Goal: Task Accomplishment & Management: Use online tool/utility

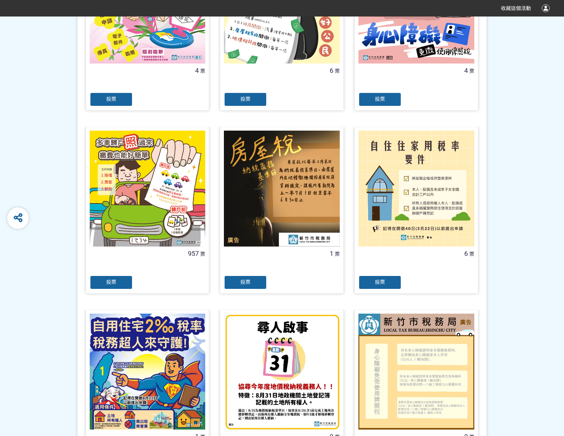
scroll to position [251, 0]
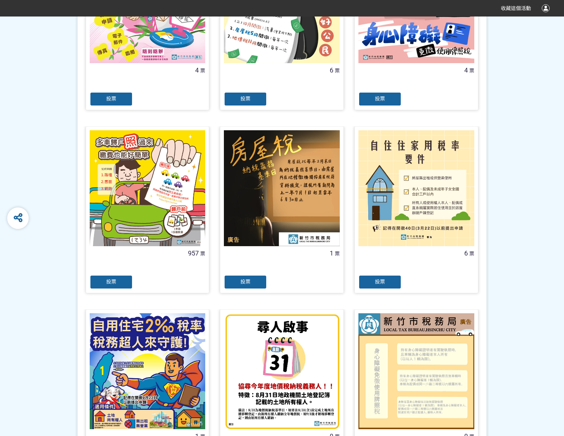
click at [122, 279] on div "投票" at bounding box center [111, 282] width 43 height 14
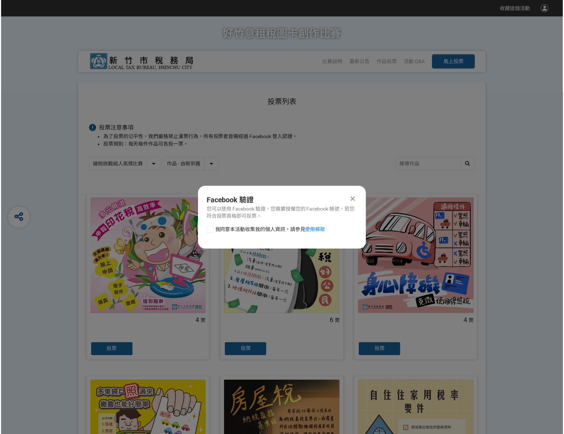
scroll to position [0, 0]
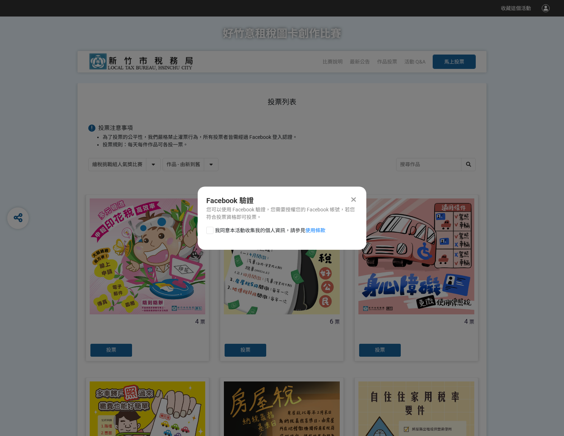
click at [206, 233] on div "我同意本活動收集我的個人資訊，請參見 使用條款" at bounding box center [282, 234] width 169 height 14
click at [208, 232] on div at bounding box center [209, 230] width 7 height 7
checkbox input "true"
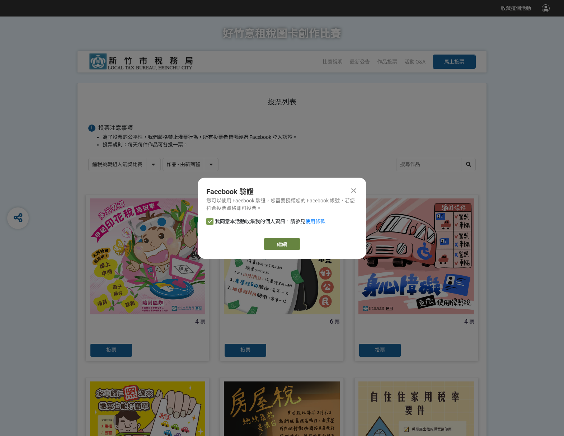
click at [273, 244] on link "繼續" at bounding box center [282, 244] width 36 height 12
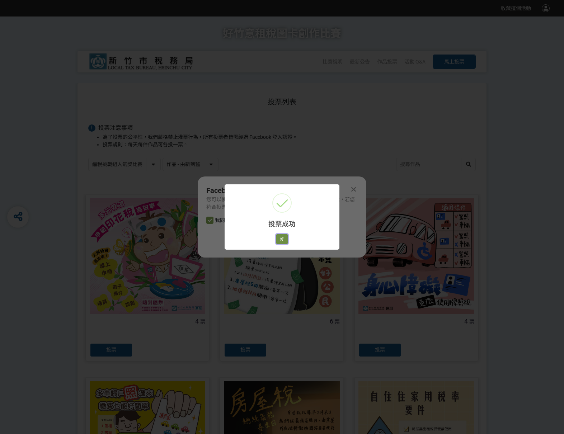
click at [283, 241] on button "好" at bounding box center [281, 239] width 11 height 10
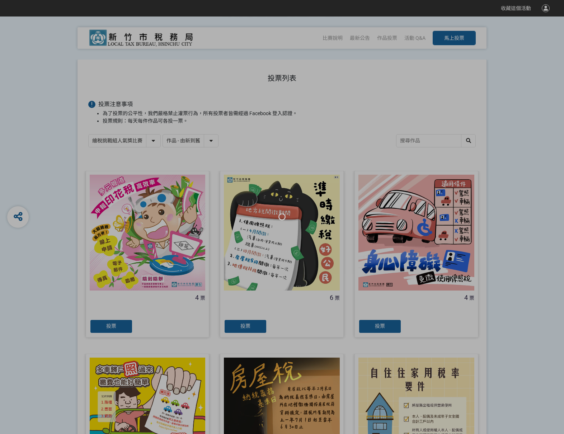
scroll to position [50, 0]
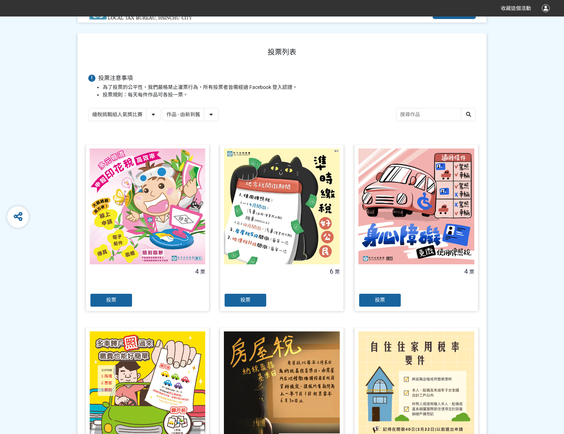
click at [154, 117] on select "繪稅挑戰組人氣獎比賽 活用智繪組人氣獎投票" at bounding box center [125, 114] width 72 height 13
select select "13167"
click at [89, 108] on select "繪稅挑戰組人氣獎比賽 活用智繪組人氣獎投票" at bounding box center [125, 114] width 72 height 13
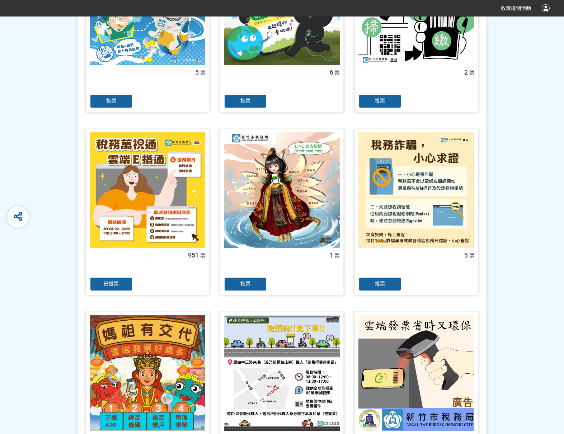
scroll to position [251, 0]
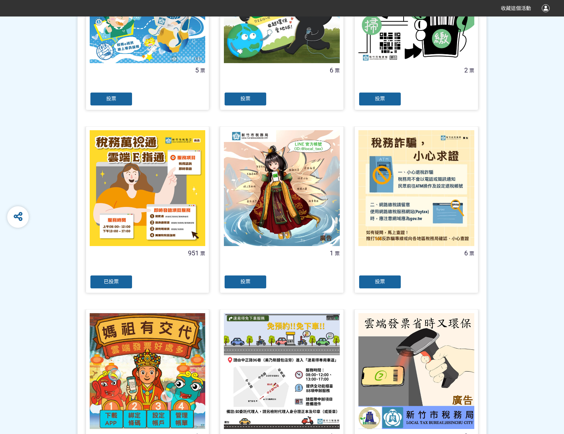
click at [118, 281] on span "已投票" at bounding box center [111, 282] width 15 height 6
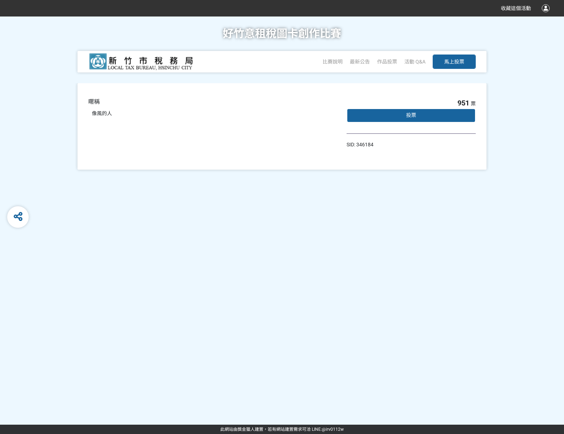
click at [368, 113] on div "投票" at bounding box center [411, 115] width 129 height 14
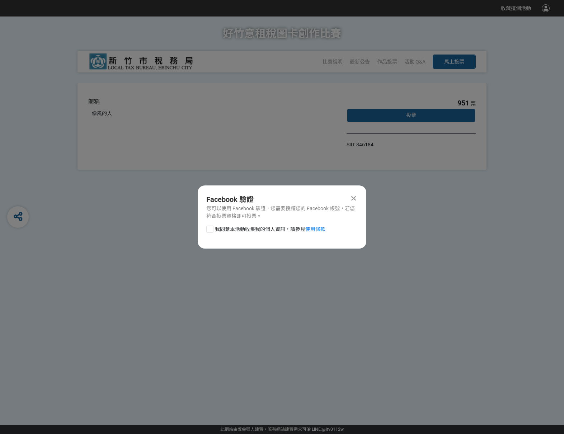
click at [209, 228] on div at bounding box center [209, 229] width 7 height 7
checkbox input "true"
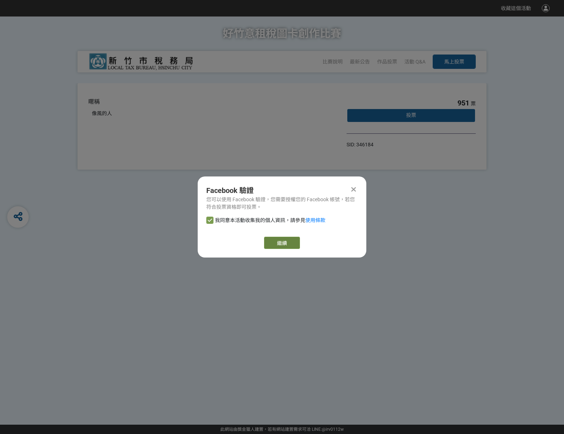
click at [289, 241] on link "繼續" at bounding box center [282, 243] width 36 height 12
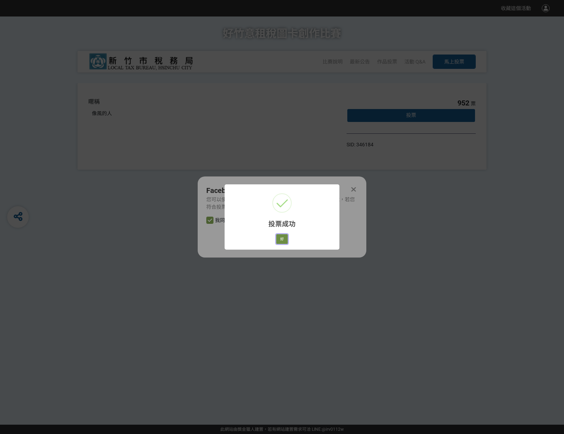
click at [282, 239] on button "好" at bounding box center [281, 239] width 11 height 10
